Goal: Task Accomplishment & Management: Manage account settings

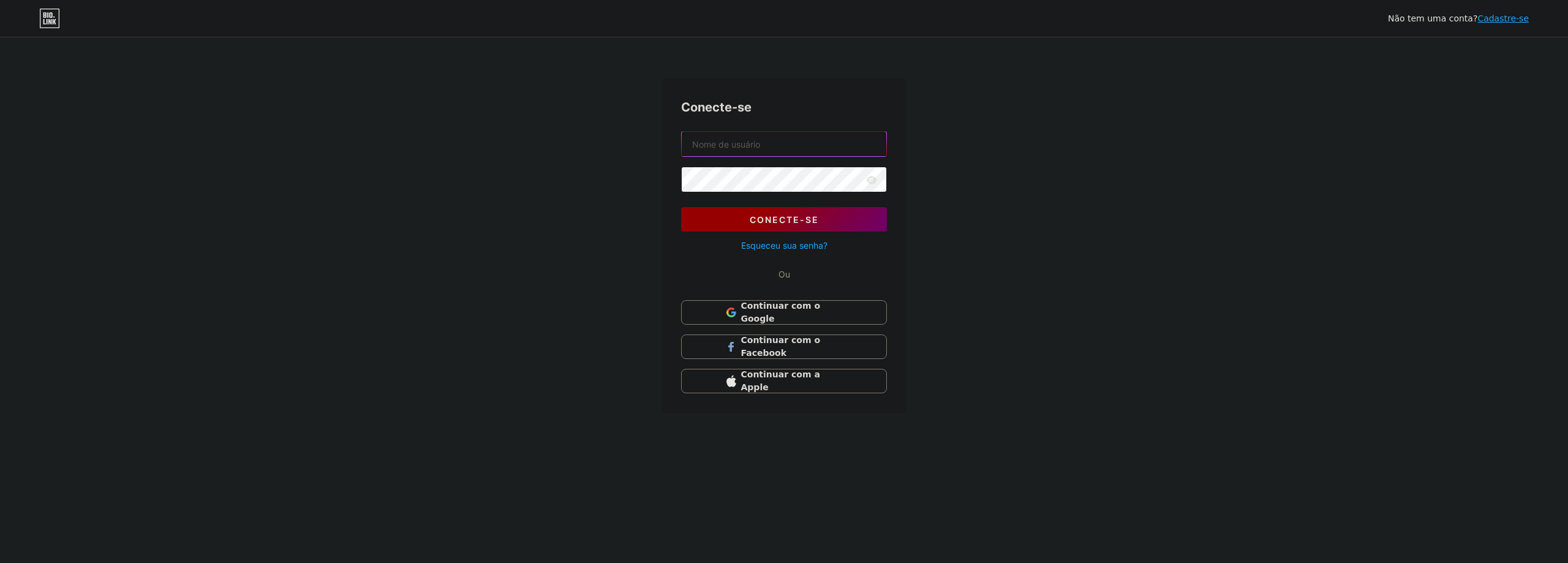
type input "[DOMAIN_NAME][EMAIL_ADDRESS][DOMAIN_NAME]"
click at [796, 217] on font "Conecte-se" at bounding box center [784, 220] width 69 height 11
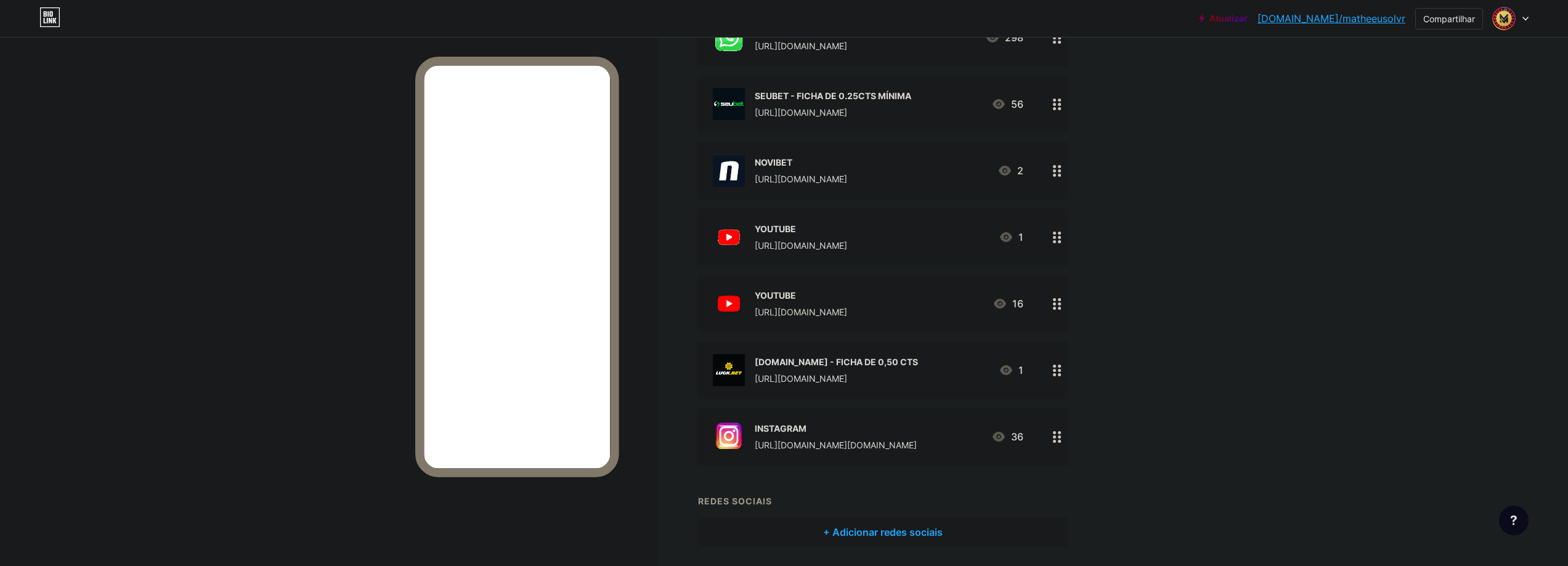
scroll to position [62, 0]
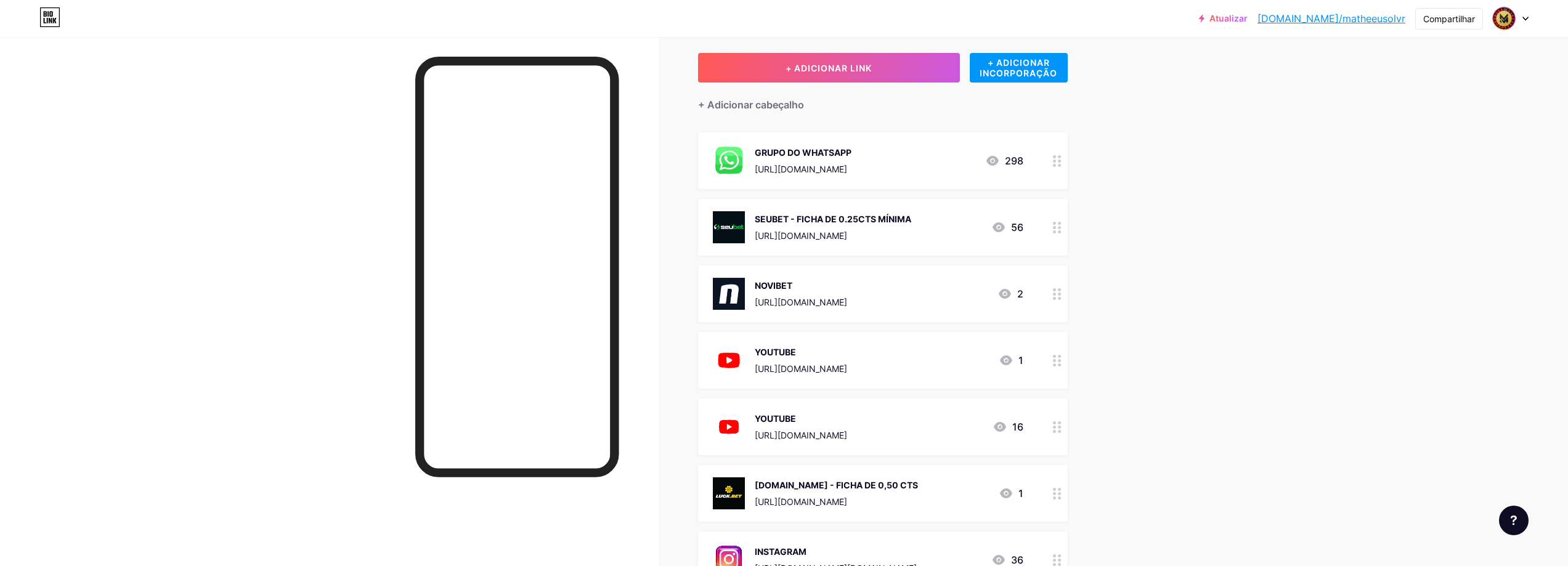
click at [1110, 404] on div "+ ADICIONAR LINK + ADICIONAR INCORPORAÇÃO + Adicionar cabeçalho GRUPO DO WHATSA…" at bounding box center [904, 361] width 412 height 617
click at [1010, 491] on icon at bounding box center [1006, 493] width 14 height 14
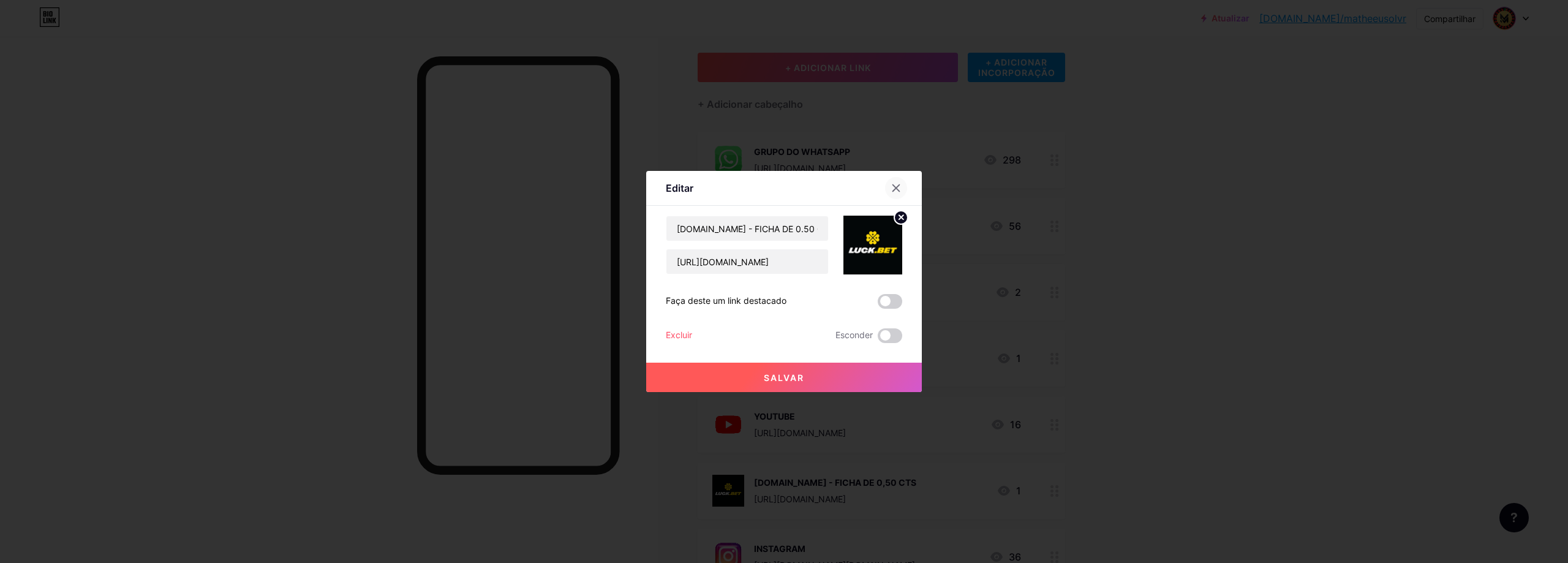
click at [895, 189] on icon at bounding box center [896, 188] width 10 height 10
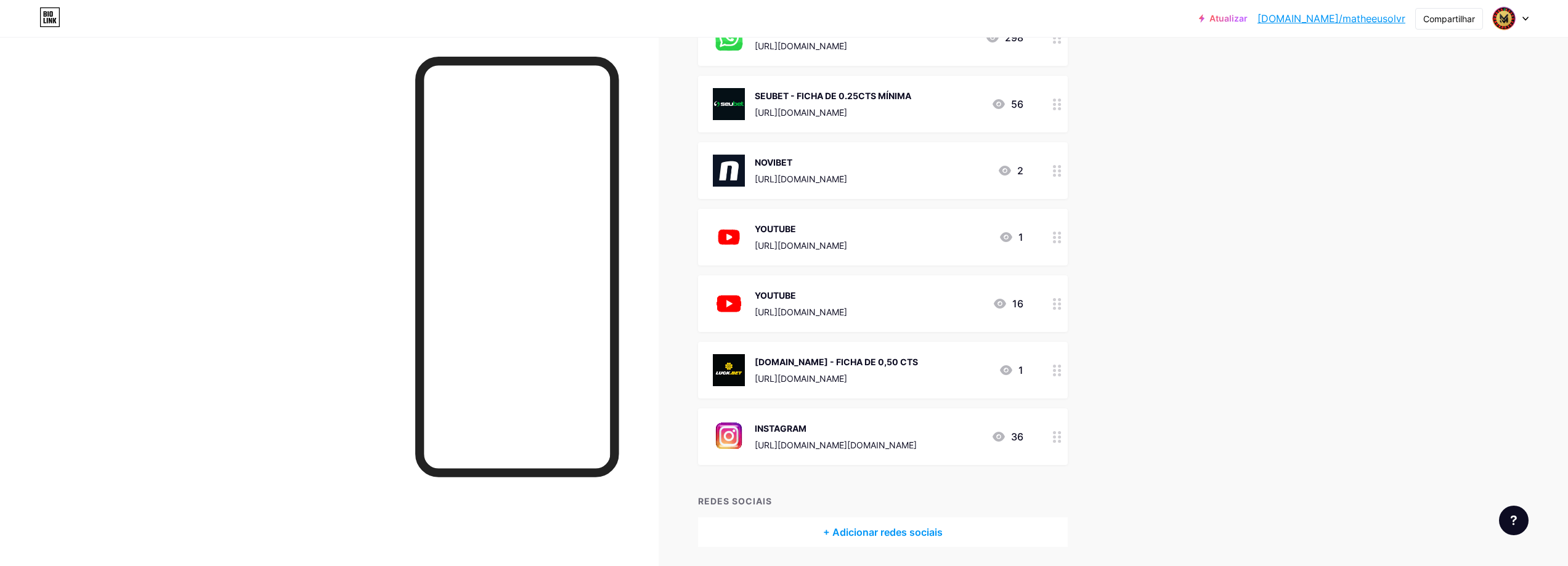
scroll to position [123, 0]
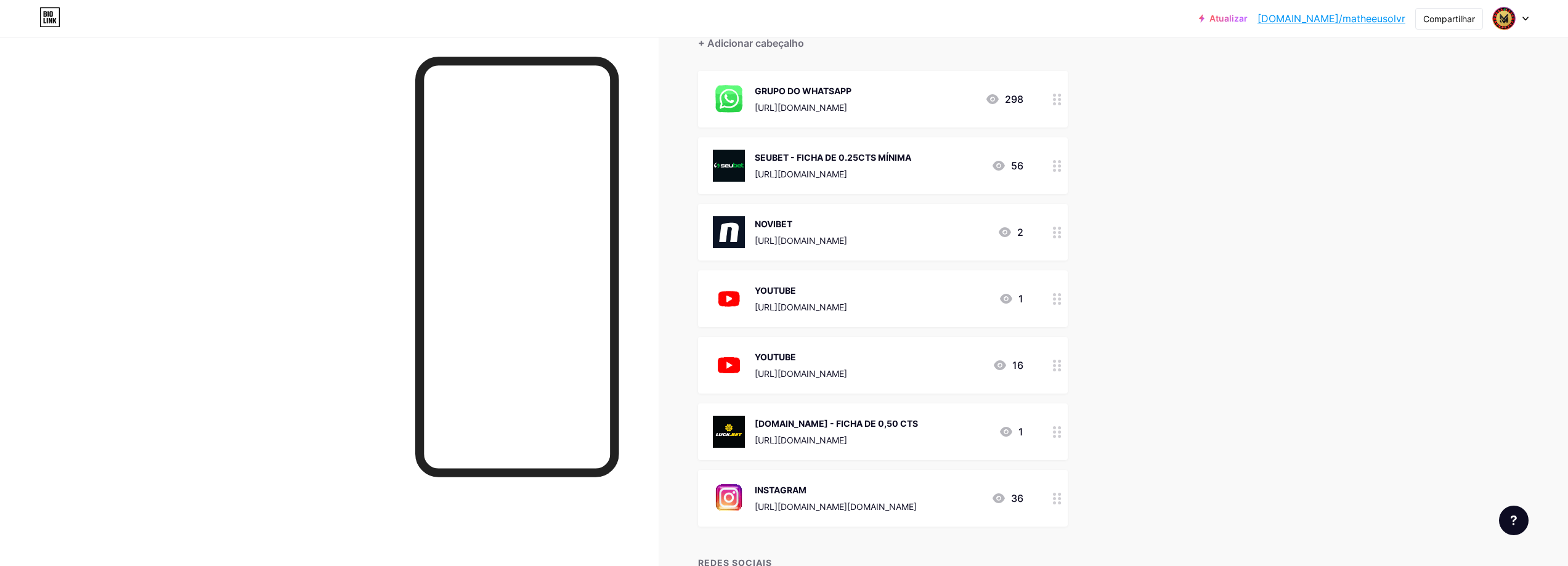
click at [965, 165] on div "SEUBET - FICHA DE 0.25CTS MÍNIMA [URL][DOMAIN_NAME] 56" at bounding box center [868, 166] width 310 height 32
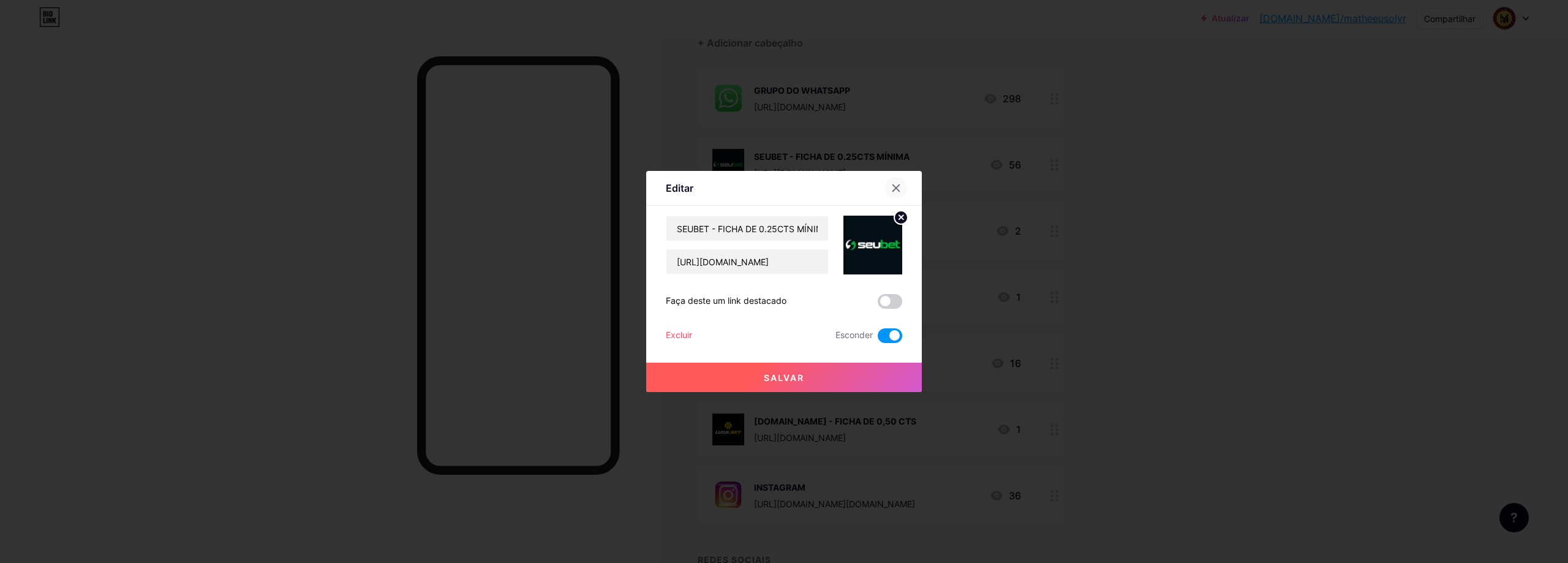
click at [891, 185] on icon at bounding box center [896, 188] width 10 height 10
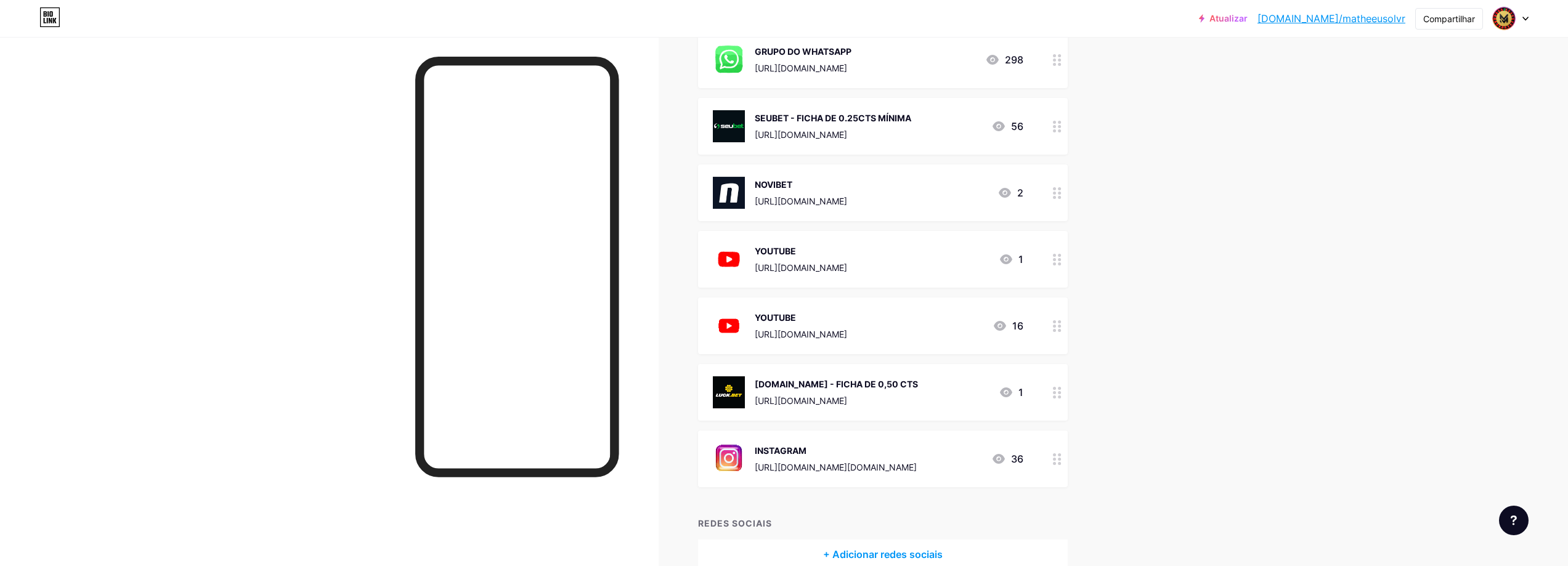
scroll to position [185, 0]
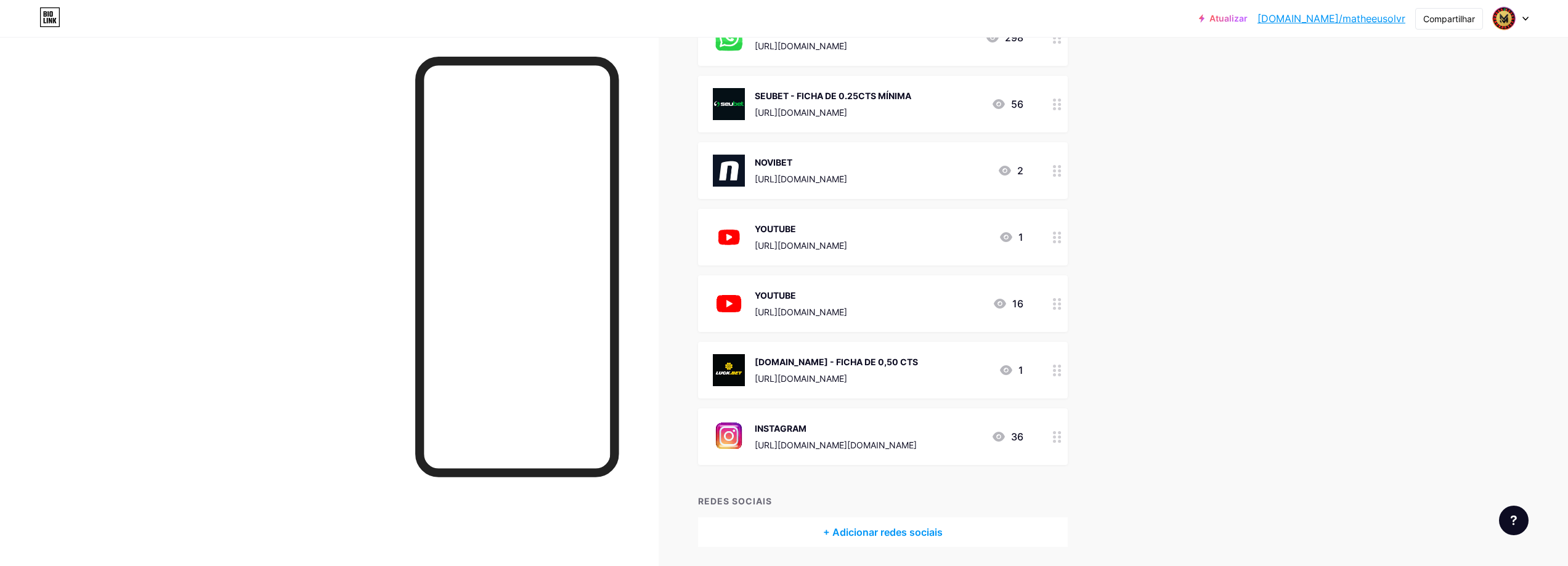
click at [1022, 369] on font "1" at bounding box center [1020, 370] width 4 height 13
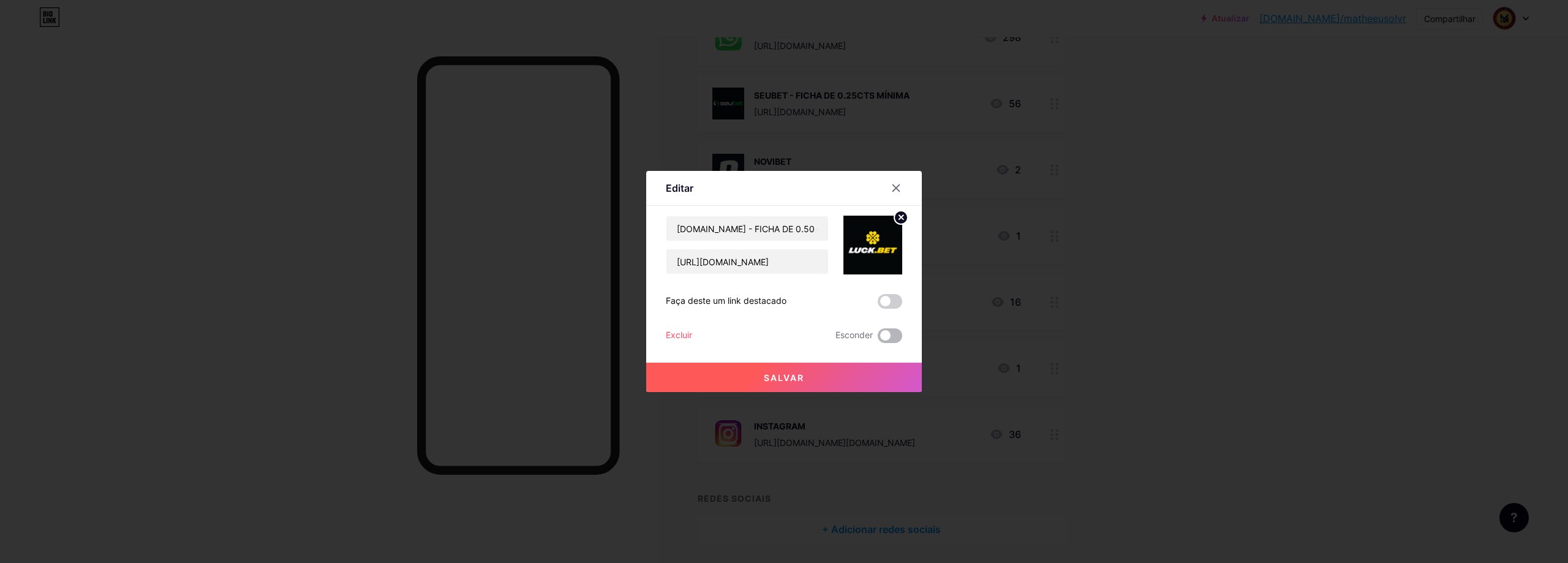
click at [889, 337] on span at bounding box center [889, 335] width 24 height 14
click at [878, 339] on input "checkbox" at bounding box center [878, 339] width 0 height 0
click at [837, 373] on button "Salvar" at bounding box center [784, 377] width 275 height 29
